Goal: Task Accomplishment & Management: Manage account settings

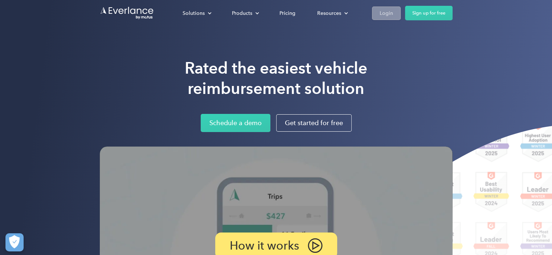
click at [387, 12] on div "Login" at bounding box center [385, 13] width 13 height 9
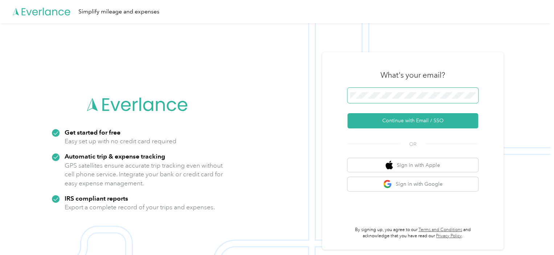
click at [367, 99] on span at bounding box center [412, 95] width 131 height 15
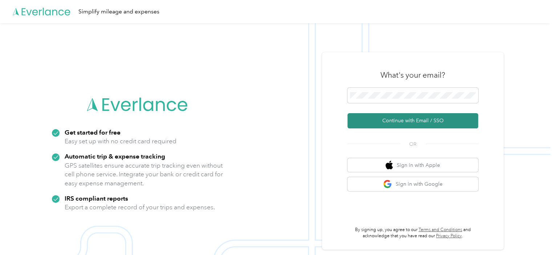
click at [410, 124] on button "Continue with Email / SSO" at bounding box center [412, 120] width 131 height 15
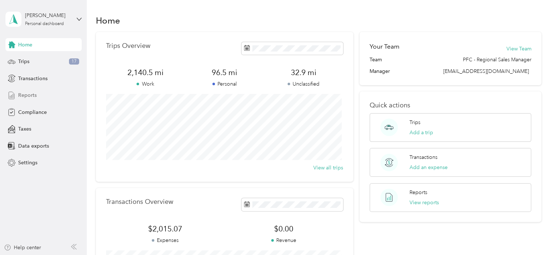
click at [32, 93] on span "Reports" at bounding box center [27, 95] width 19 height 8
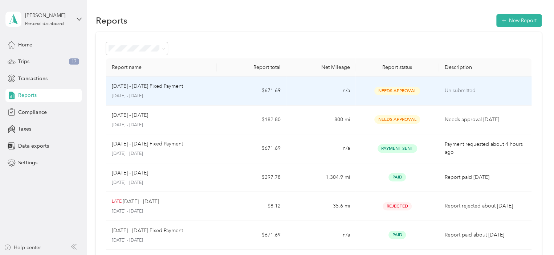
click at [403, 93] on span "Needs Approval" at bounding box center [397, 91] width 46 height 8
